Goal: Transaction & Acquisition: Purchase product/service

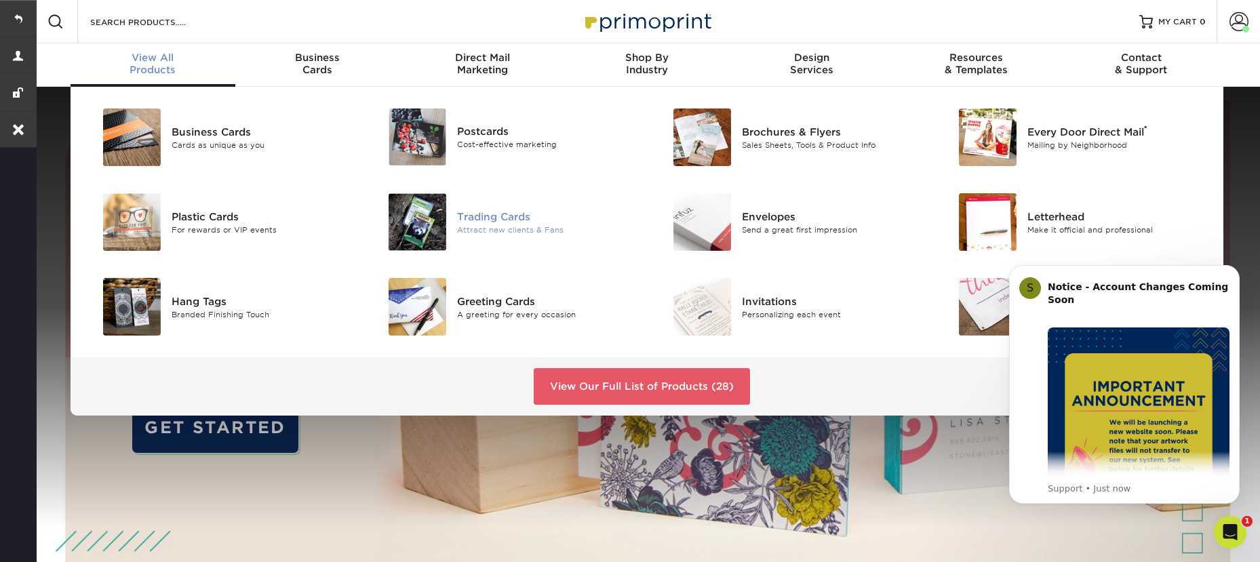
click at [474, 214] on div "Trading Cards" at bounding box center [547, 216] width 180 height 15
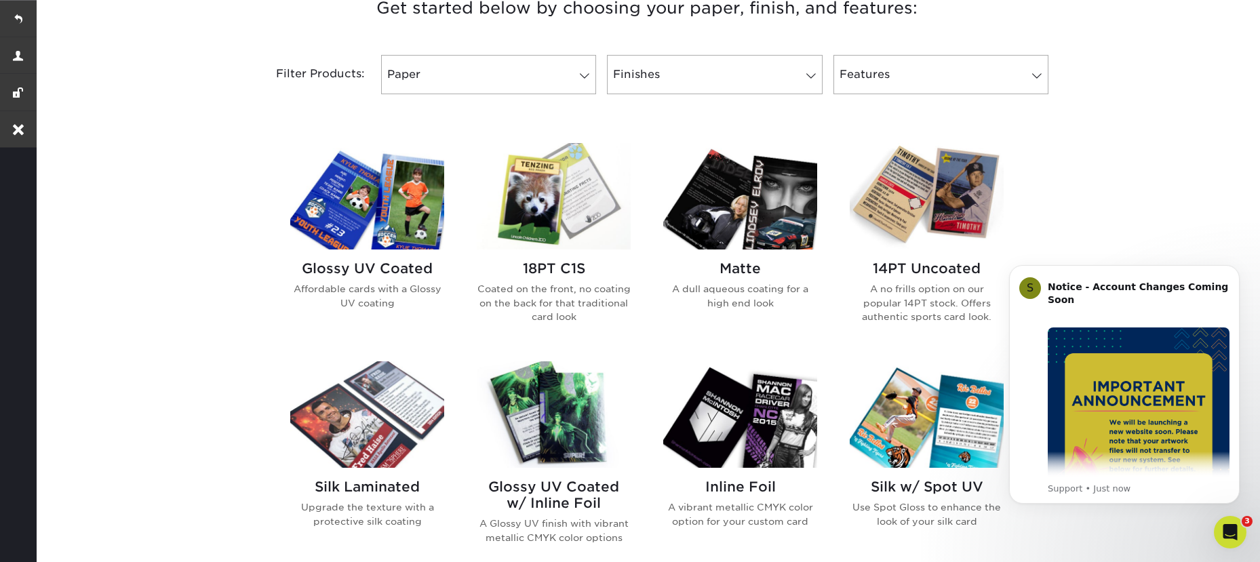
scroll to position [547, 0]
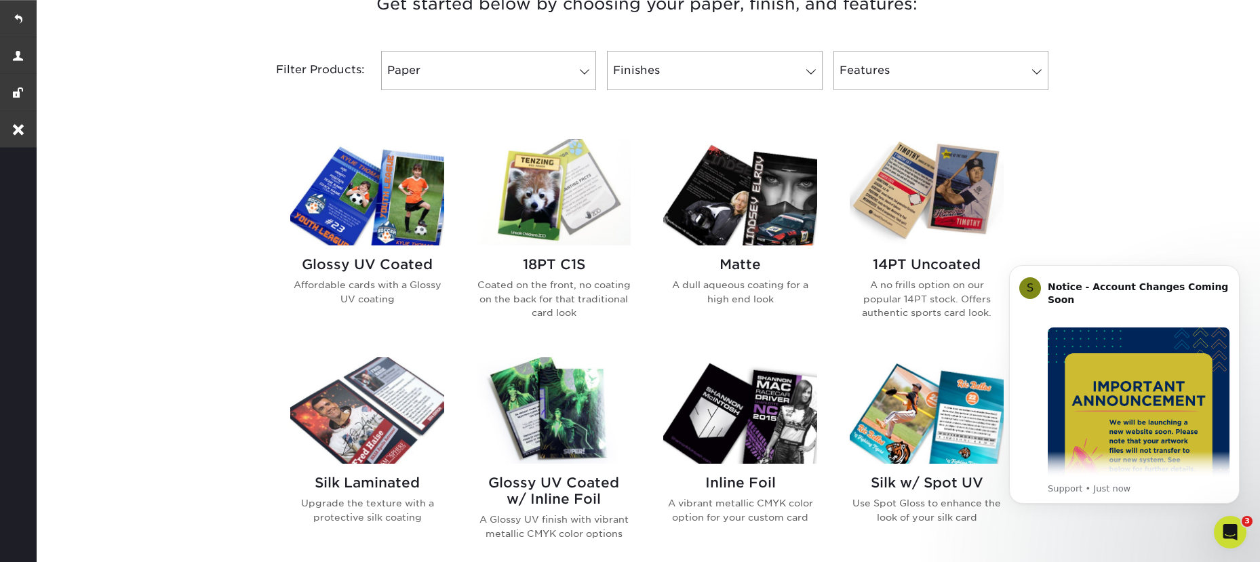
click at [385, 182] on img at bounding box center [367, 192] width 154 height 106
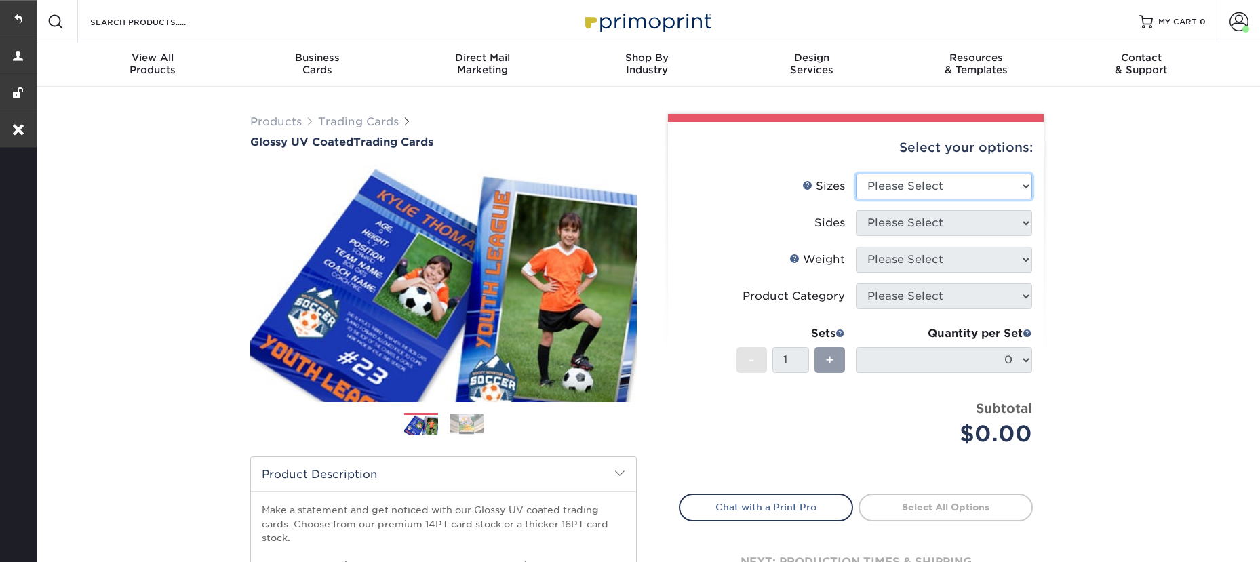
click at [901, 187] on select "Please Select 2.5" x 3.5"" at bounding box center [944, 187] width 176 height 26
select select "2.50x3.50"
click at [856, 174] on select "Please Select 2.5" x 3.5"" at bounding box center [944, 187] width 176 height 26
click at [894, 220] on select "Please Select Print Both Sides Print Front Only" at bounding box center [944, 223] width 176 height 26
select select "13abbda7-1d64-4f25-8bb2-c179b224825d"
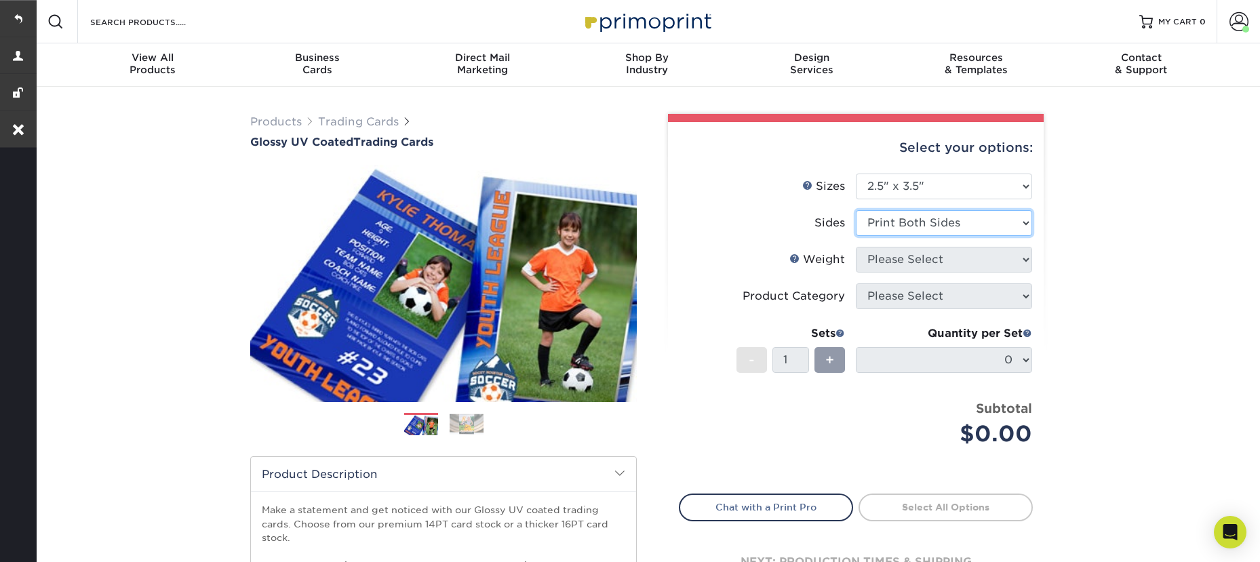
click at [856, 210] on select "Please Select Print Both Sides Print Front Only" at bounding box center [944, 223] width 176 height 26
click at [891, 259] on select "Please Select 16PT 14PT 18PT C1S" at bounding box center [944, 260] width 176 height 26
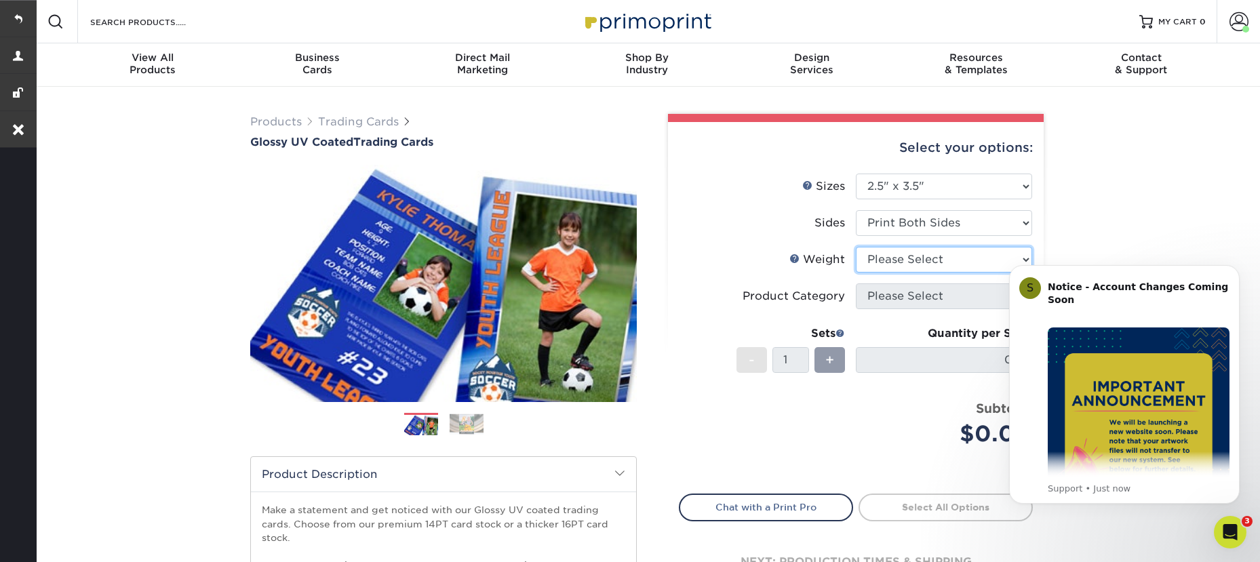
select select "16PT"
click at [856, 247] on select "Please Select 16PT 14PT 18PT C1S" at bounding box center [944, 260] width 176 height 26
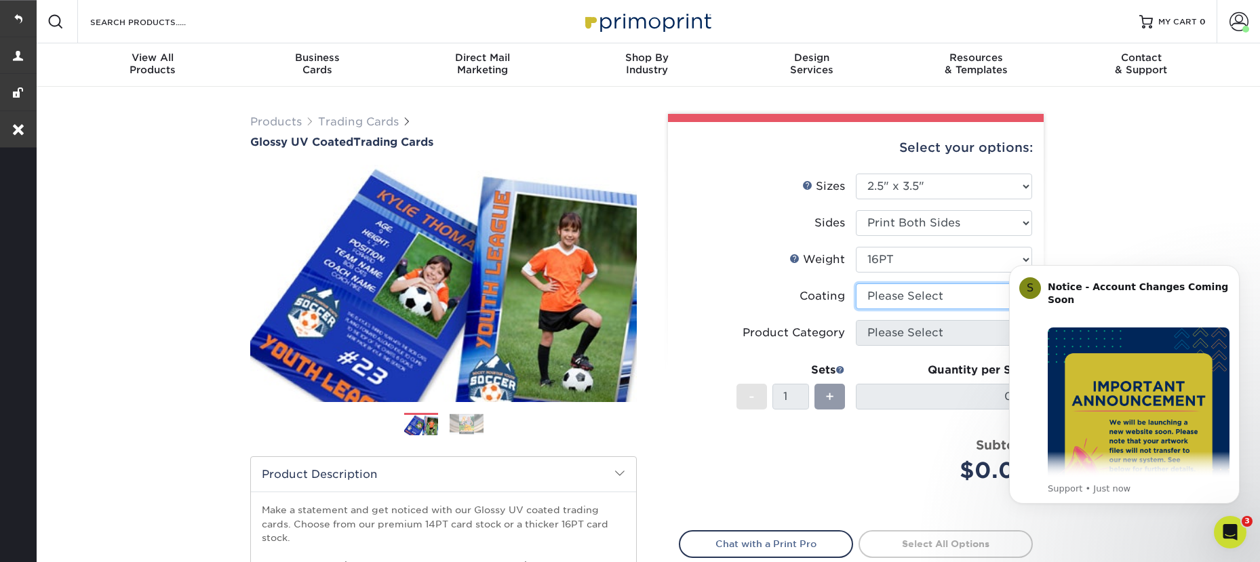
click at [890, 298] on select at bounding box center [944, 297] width 176 height 26
select select "1e8116af-acfc-44b1-83dc-8181aa338834"
click at [856, 284] on select at bounding box center [944, 297] width 176 height 26
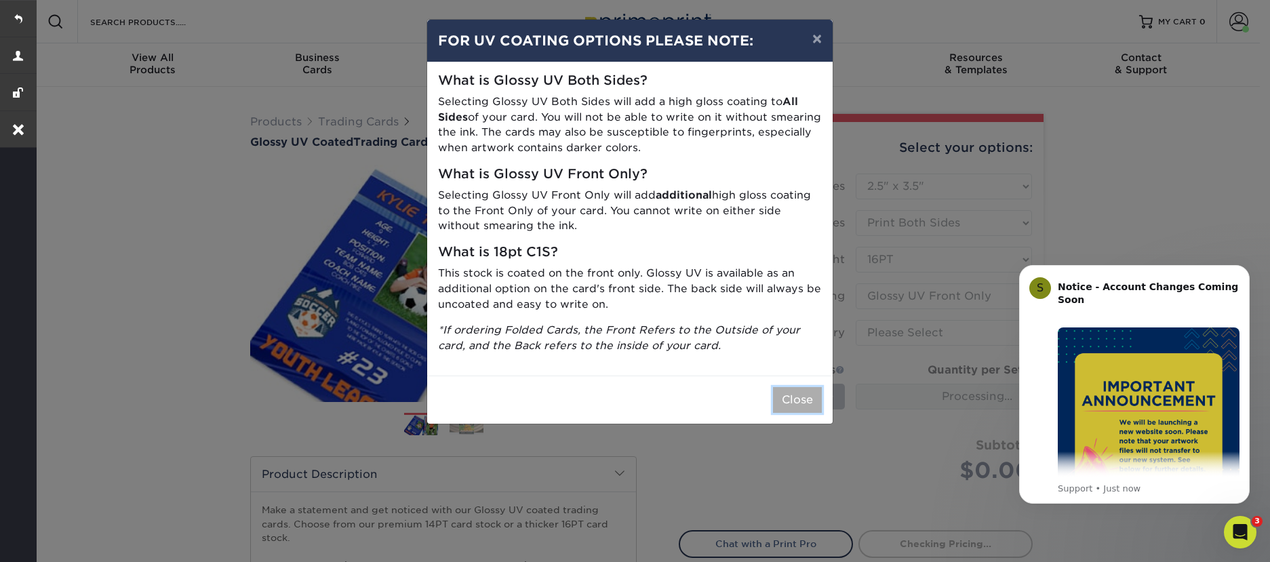
click at [793, 404] on button "Close" at bounding box center [797, 400] width 49 height 26
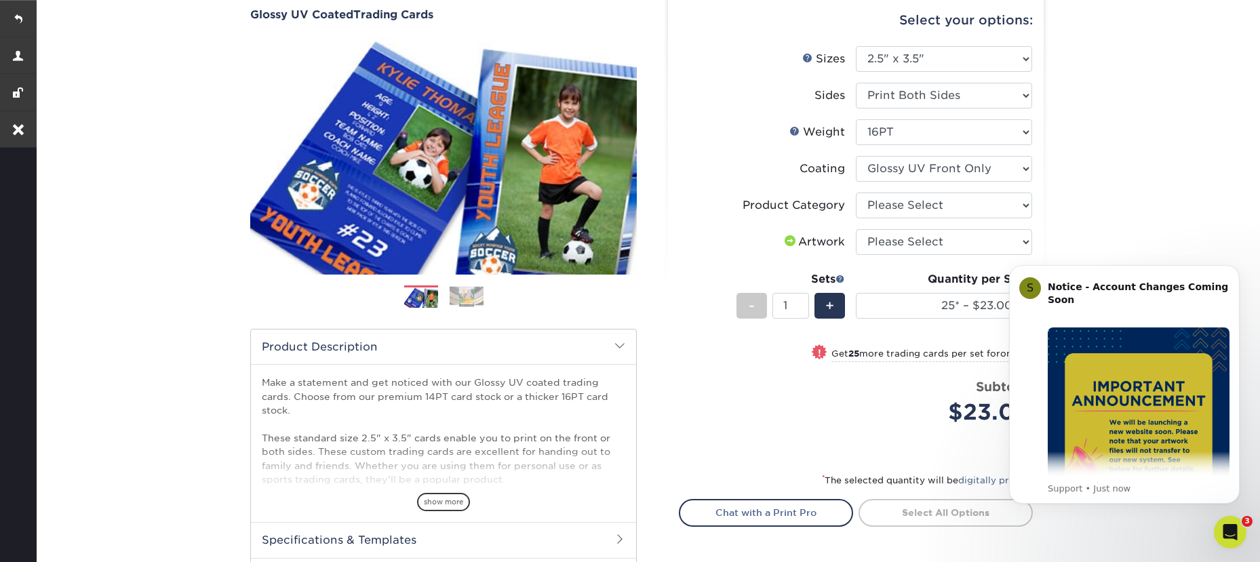
scroll to position [129, 0]
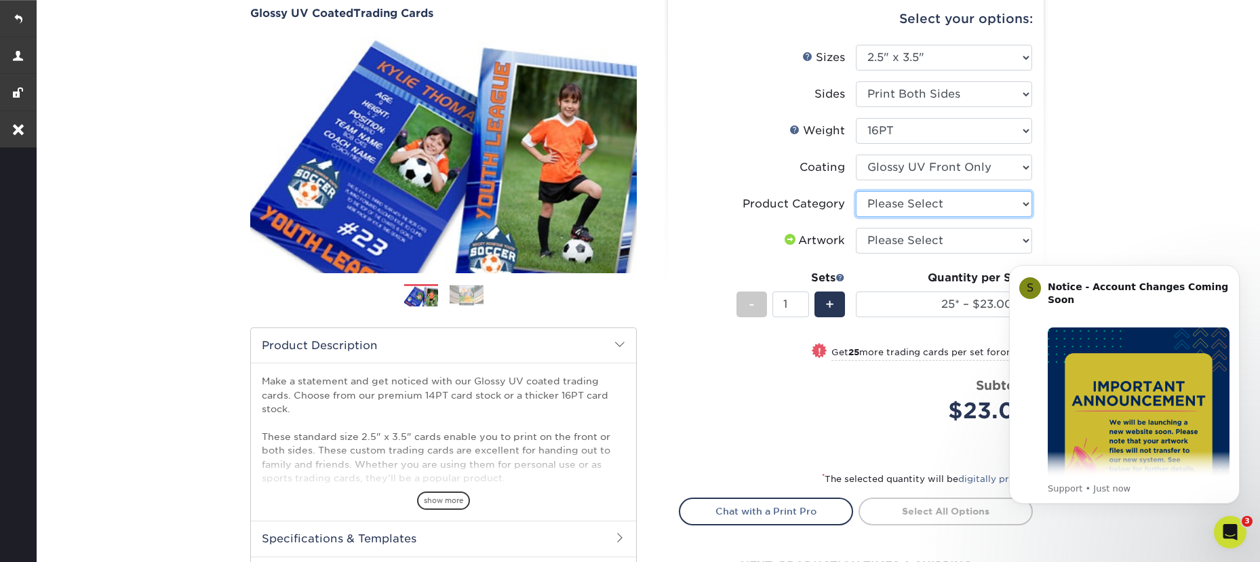
click at [899, 212] on select "Please Select Trading Cards" at bounding box center [944, 204] width 176 height 26
select select "c2f9bce9-36c2-409d-b101-c29d9d031e18"
click at [856, 191] on select "Please Select Trading Cards" at bounding box center [944, 204] width 176 height 26
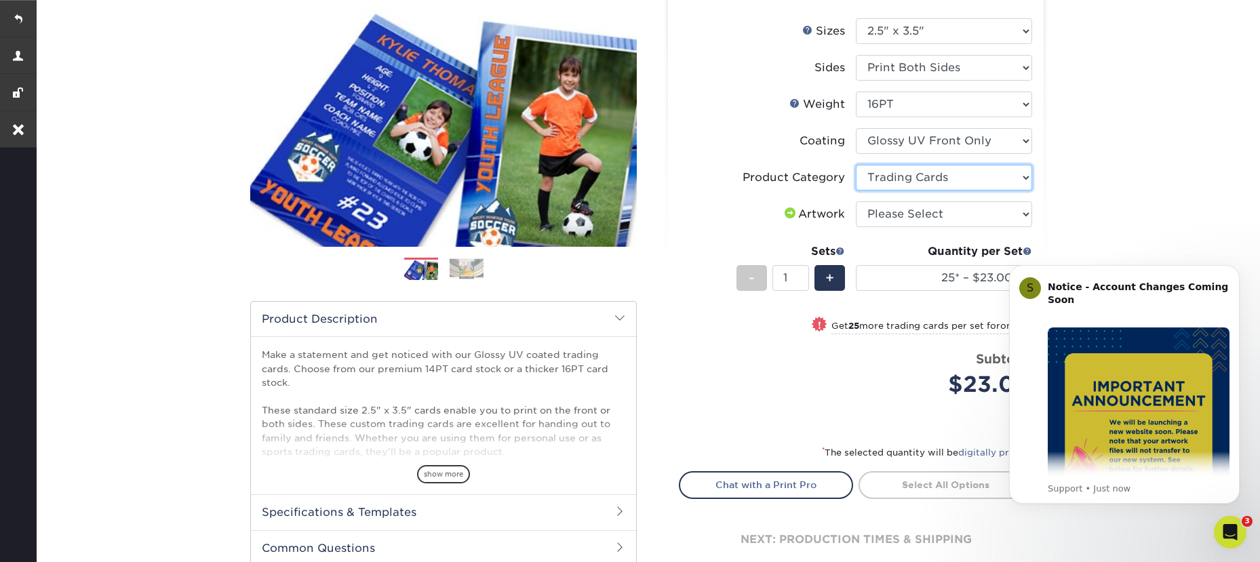
scroll to position [157, 0]
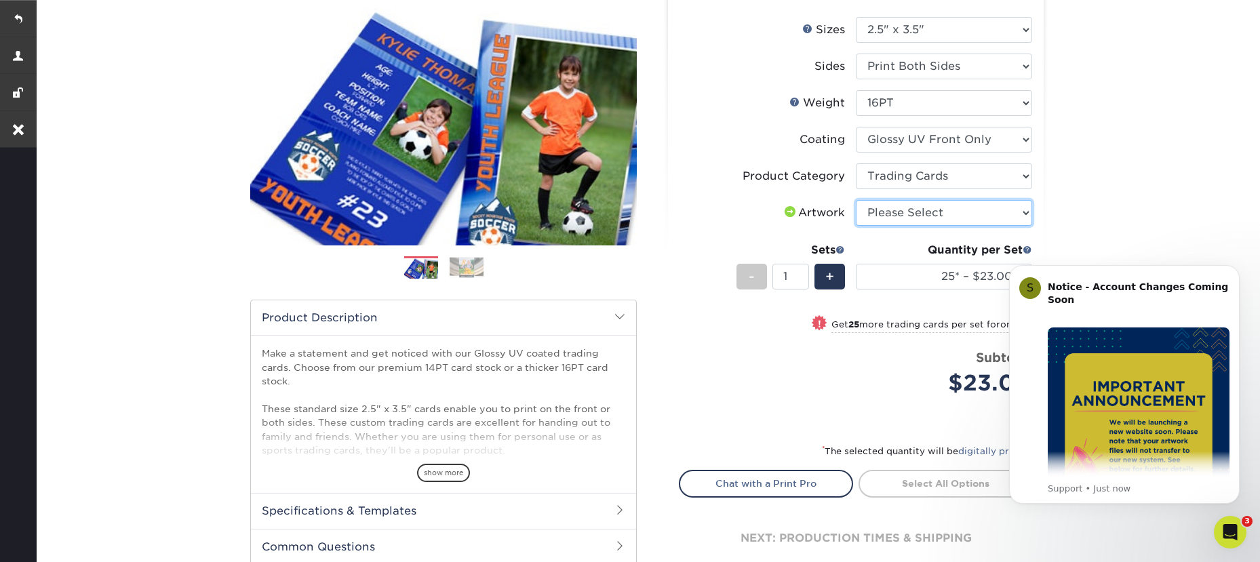
click at [878, 214] on select "Please Select I will upload files I need a design - $100" at bounding box center [944, 213] width 176 height 26
select select "upload"
click at [856, 200] on select "Please Select I will upload files I need a design - $100" at bounding box center [944, 213] width 176 height 26
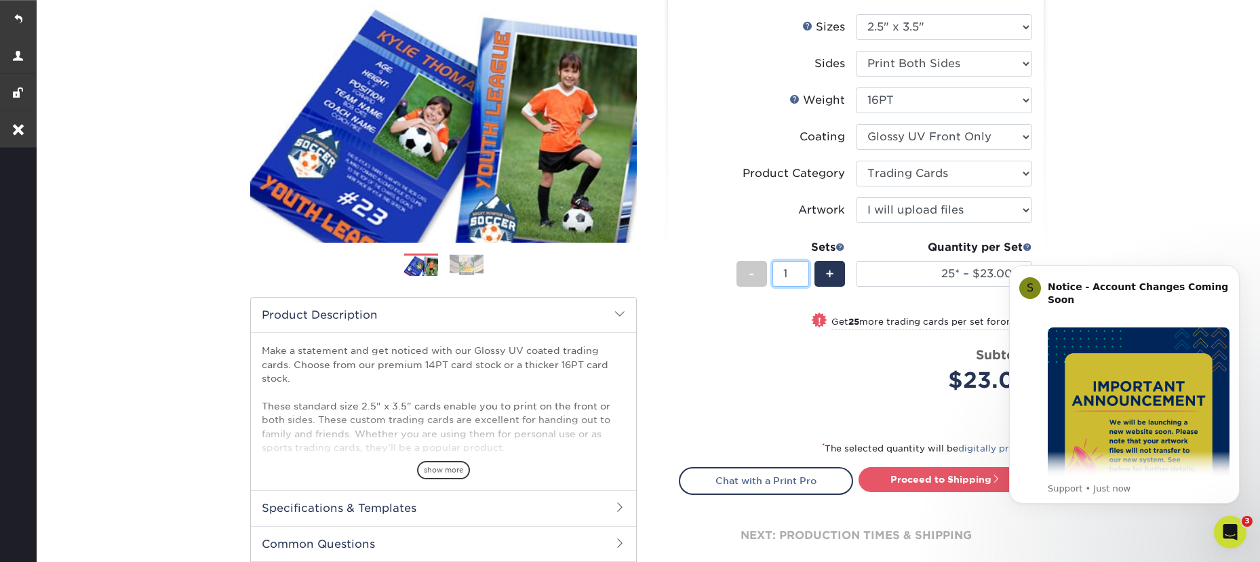
click at [788, 275] on input "1" at bounding box center [791, 274] width 36 height 26
type input "29"
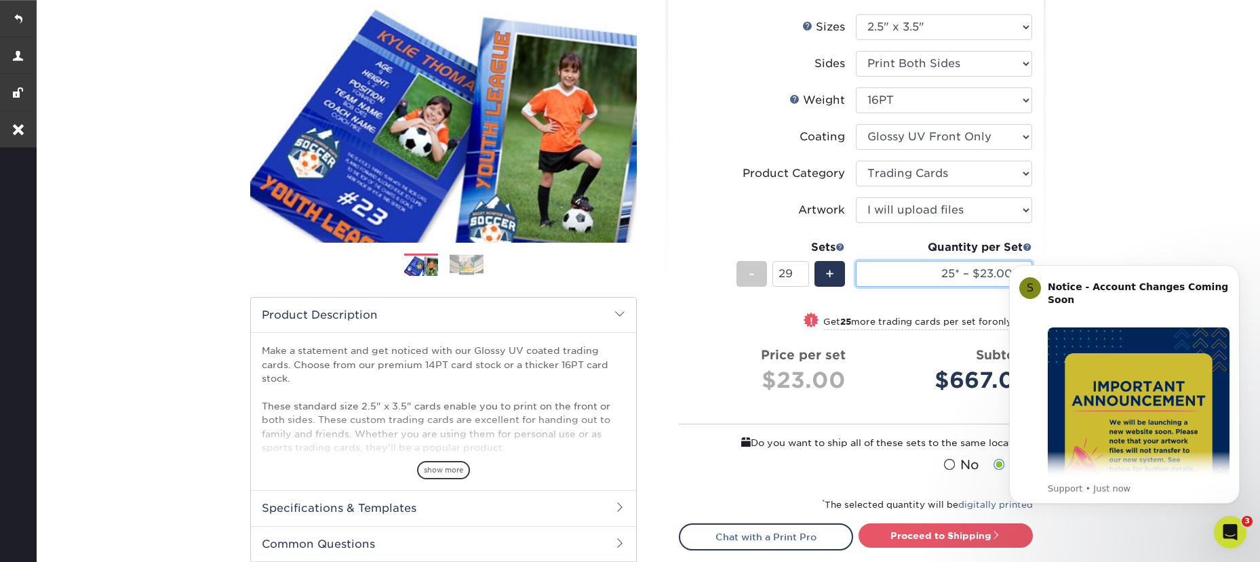
click at [909, 277] on select "25* – $23.00 50* – $27.00 75* – $33.00 100* – $37.00 250* – $47.00 500 – $58.00…" at bounding box center [944, 274] width 176 height 26
select select "50* – $27.00"
click at [856, 261] on select "25* – $23.00 50* – $27.00 75* – $33.00 100* – $37.00 250* – $47.00 500 – $58.00…" at bounding box center [944, 274] width 176 height 26
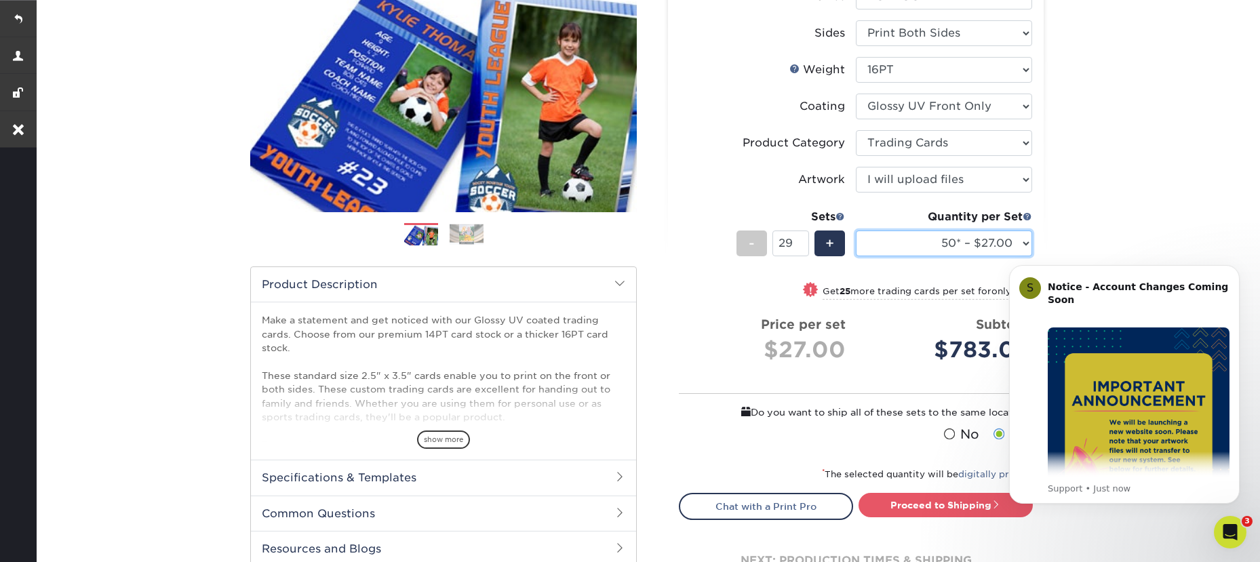
scroll to position [211, 0]
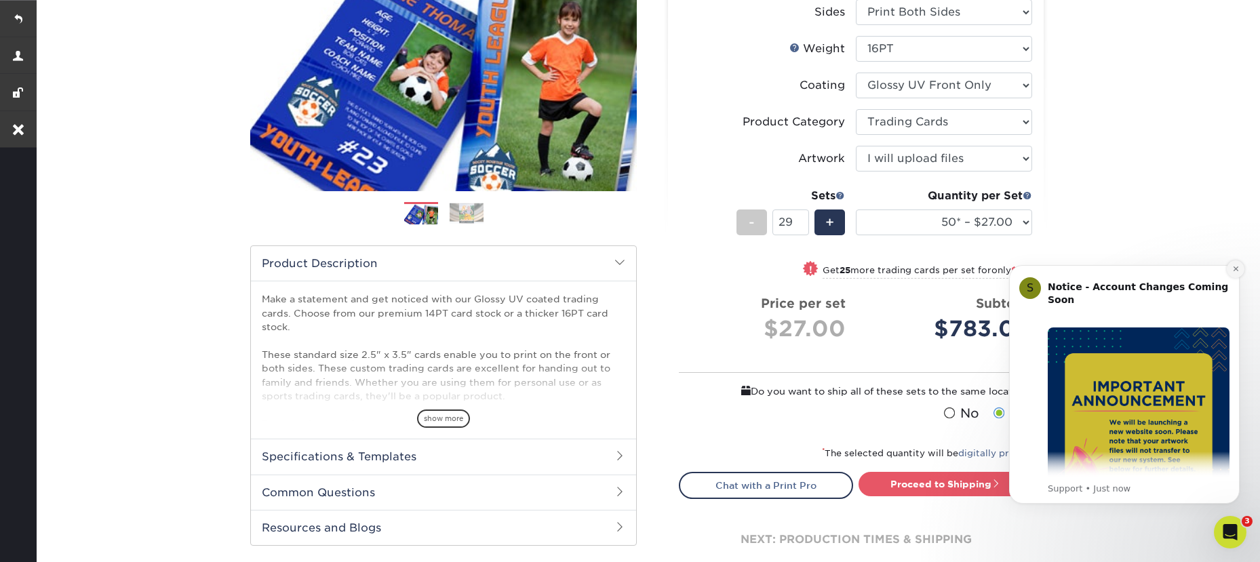
click at [1234, 269] on icon "Dismiss notification" at bounding box center [1235, 268] width 7 height 7
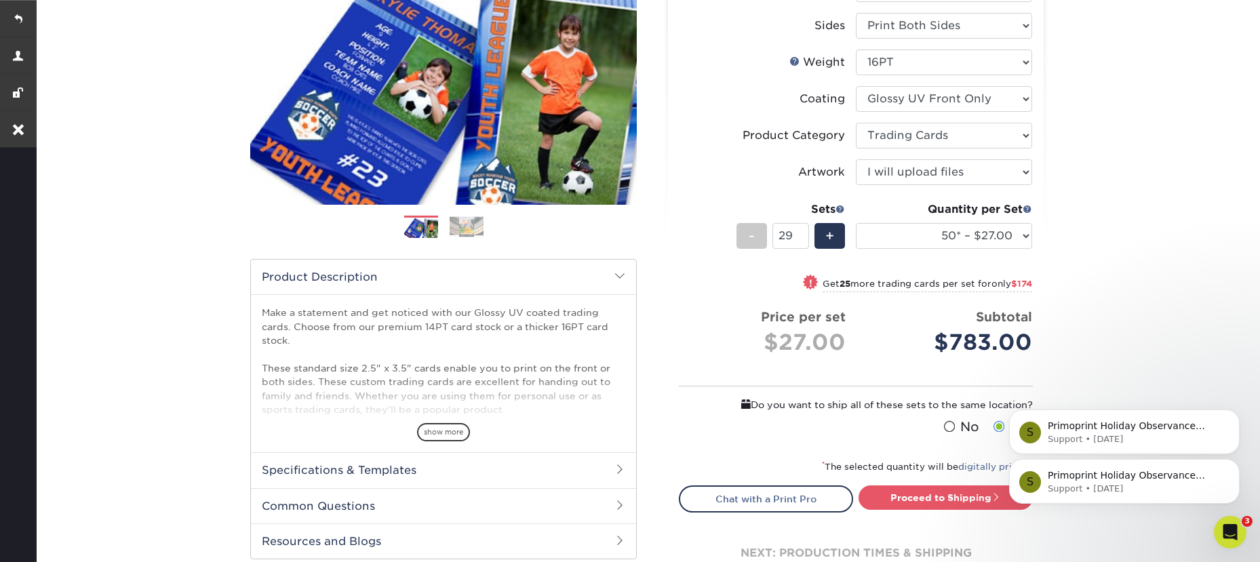
scroll to position [197, 0]
click at [1236, 417] on button "Dismiss notification" at bounding box center [1236, 414] width 18 height 18
click at [1233, 461] on icon "Dismiss notification" at bounding box center [1235, 462] width 7 height 7
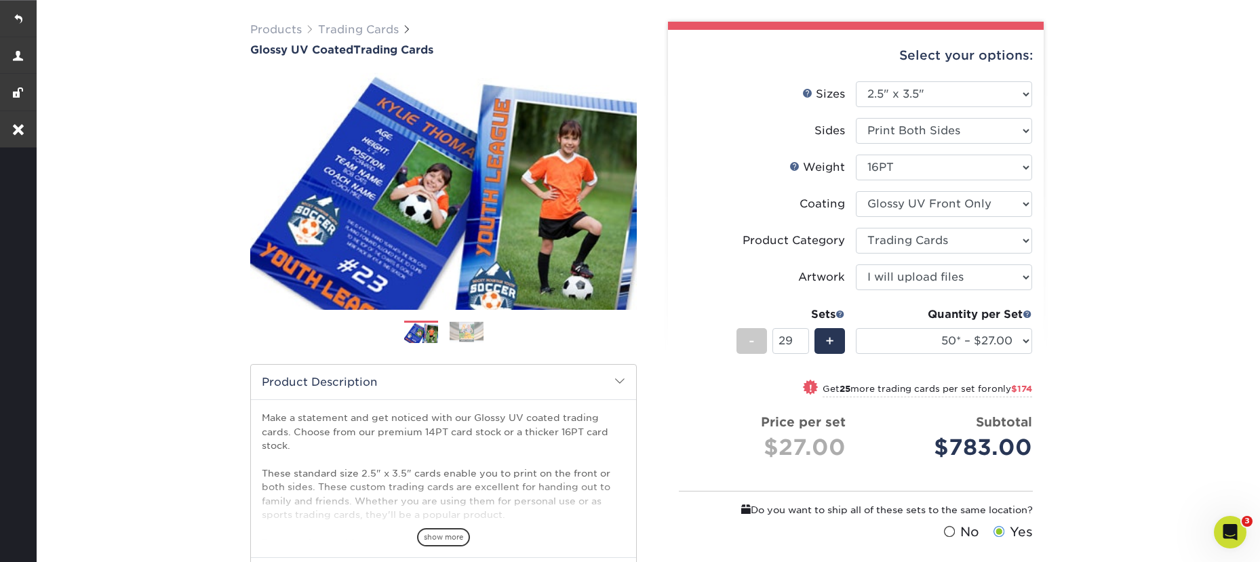
scroll to position [0, 0]
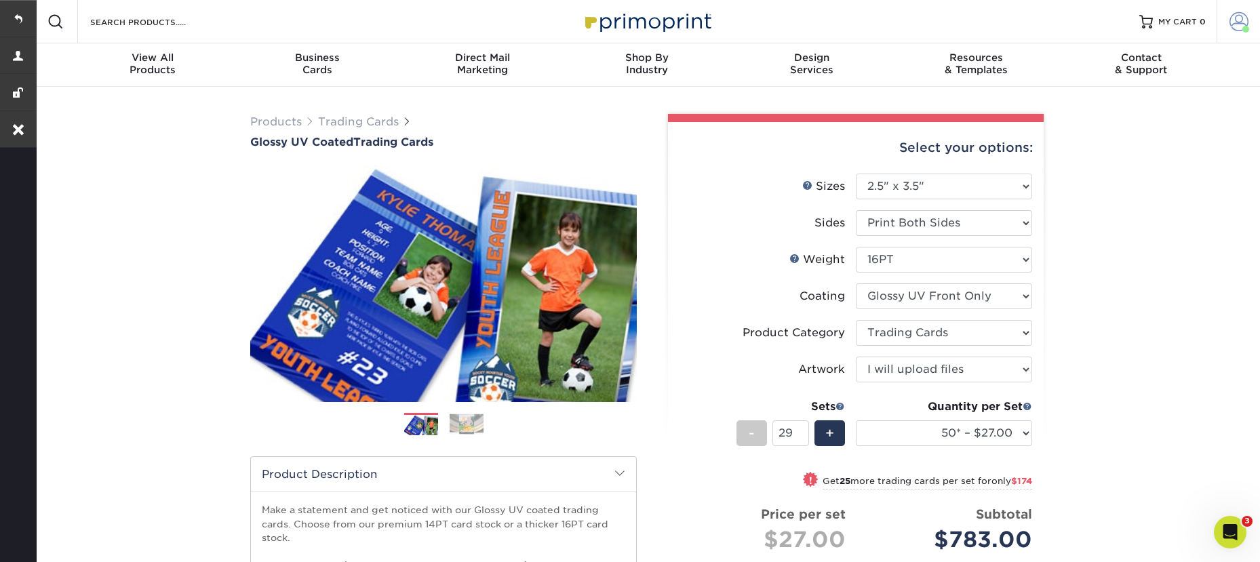
click at [1238, 20] on span at bounding box center [1239, 21] width 19 height 19
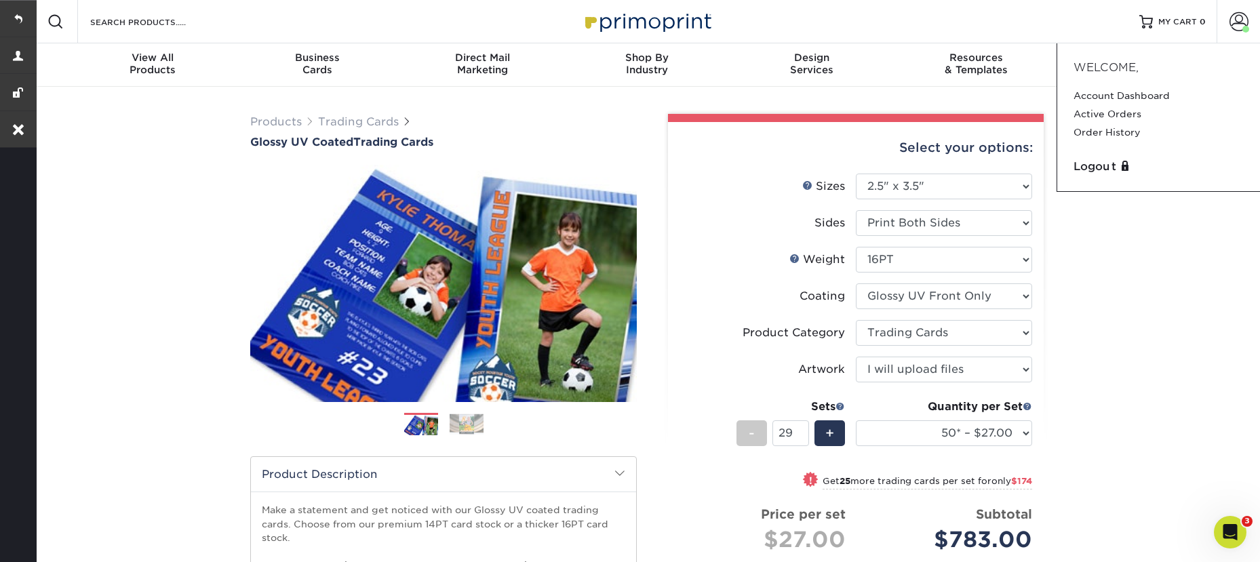
drag, startPoint x: 1142, startPoint y: 237, endPoint x: 1136, endPoint y: 231, distance: 9.1
click at [1142, 237] on div "Products Trading Cards Glossy UV Coated Trading Cards Previous Next /" at bounding box center [647, 464] width 1226 height 754
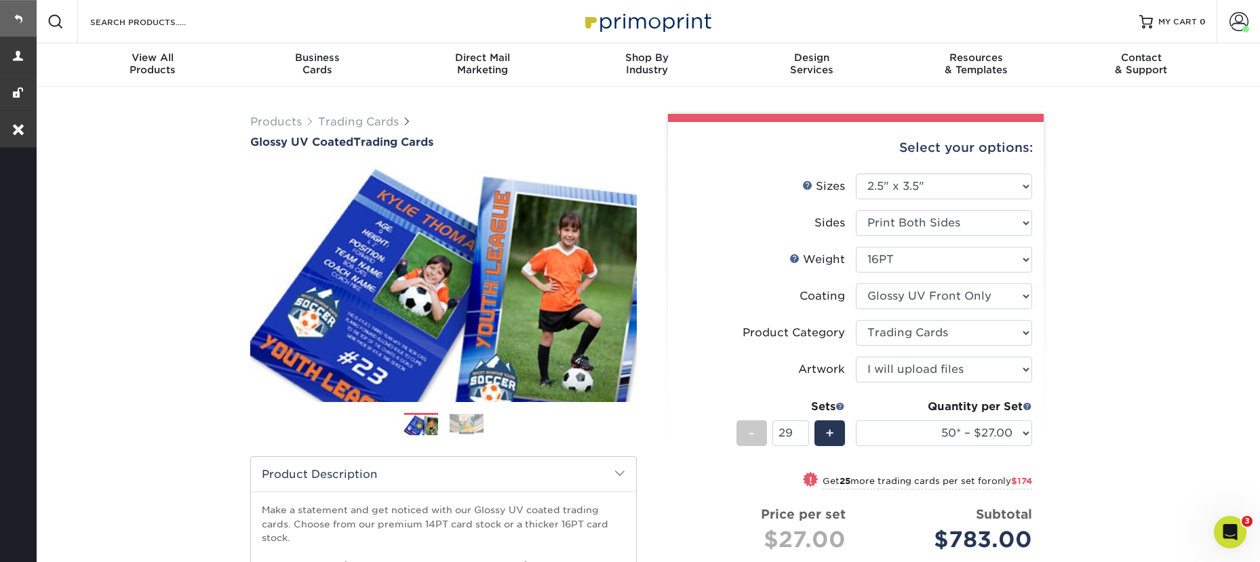
click at [20, 17] on link at bounding box center [18, 18] width 37 height 37
